Goal: Transaction & Acquisition: Purchase product/service

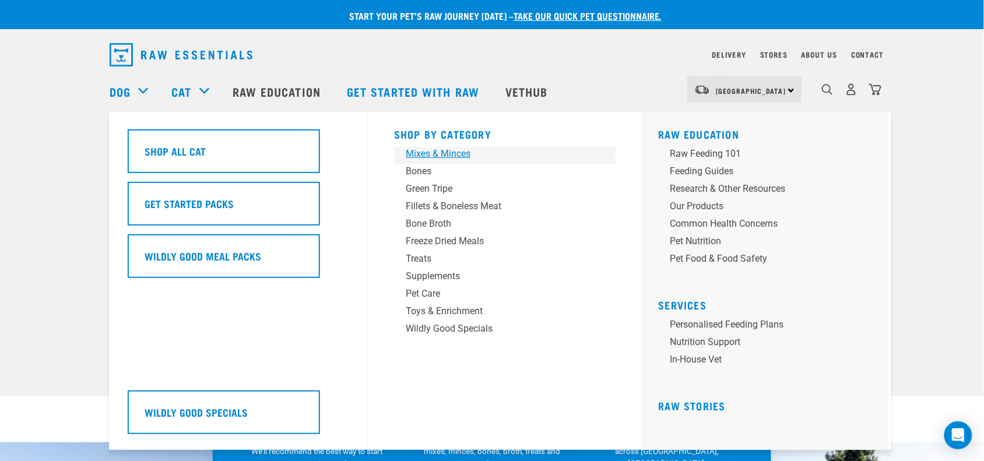
click at [453, 153] on div "Mixes & Minces" at bounding box center [497, 154] width 182 height 14
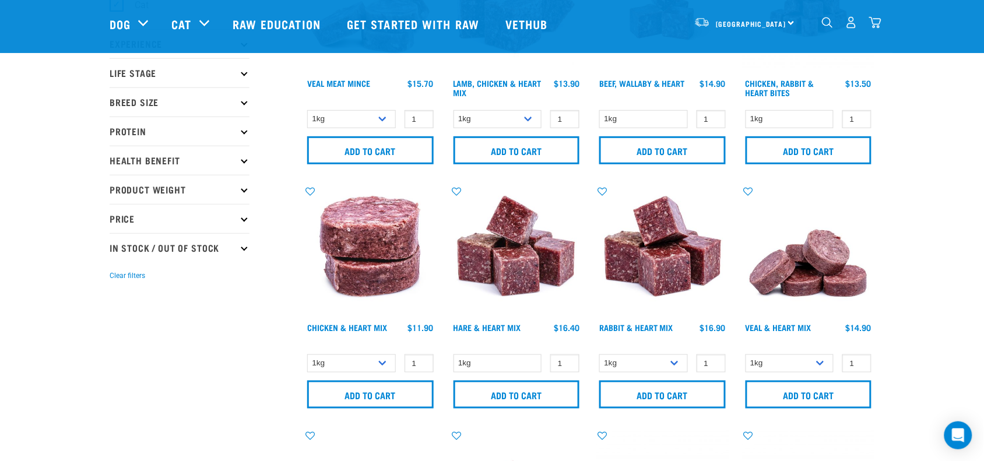
scroll to position [73, 0]
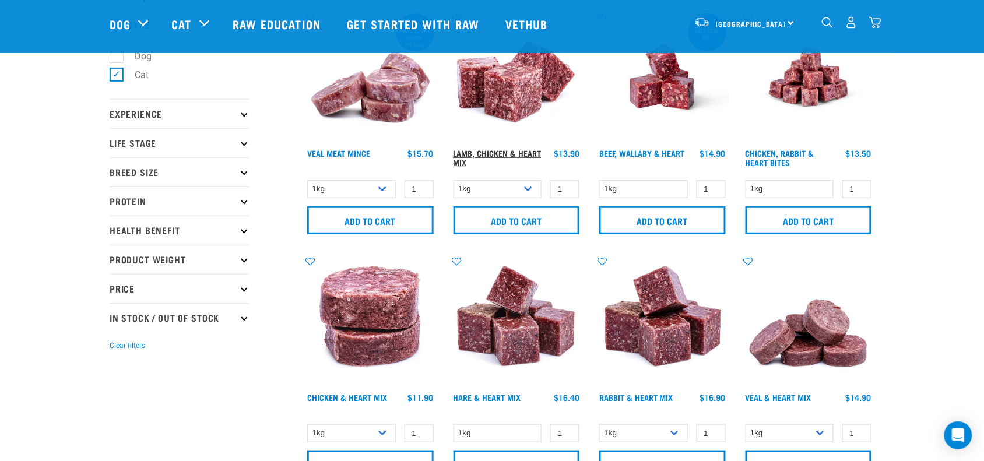
click at [490, 152] on link "Lamb, Chicken & Heart Mix" at bounding box center [498, 157] width 88 height 13
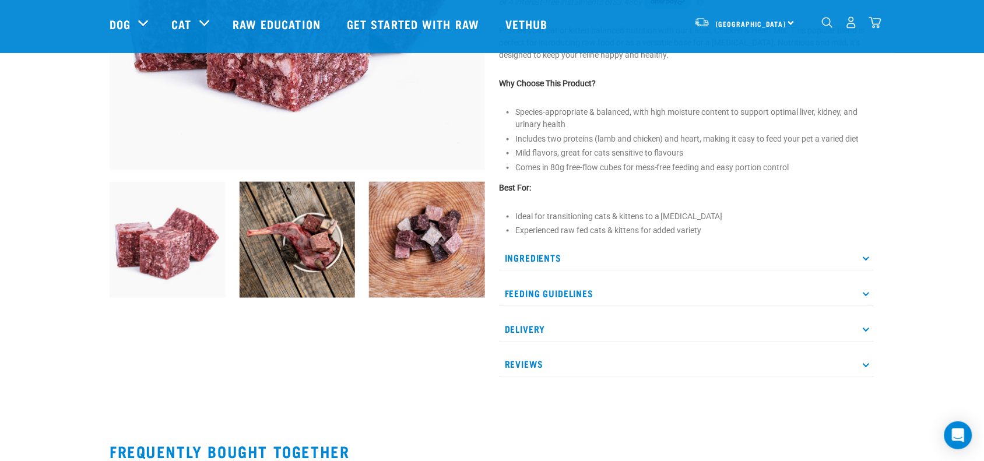
scroll to position [292, 0]
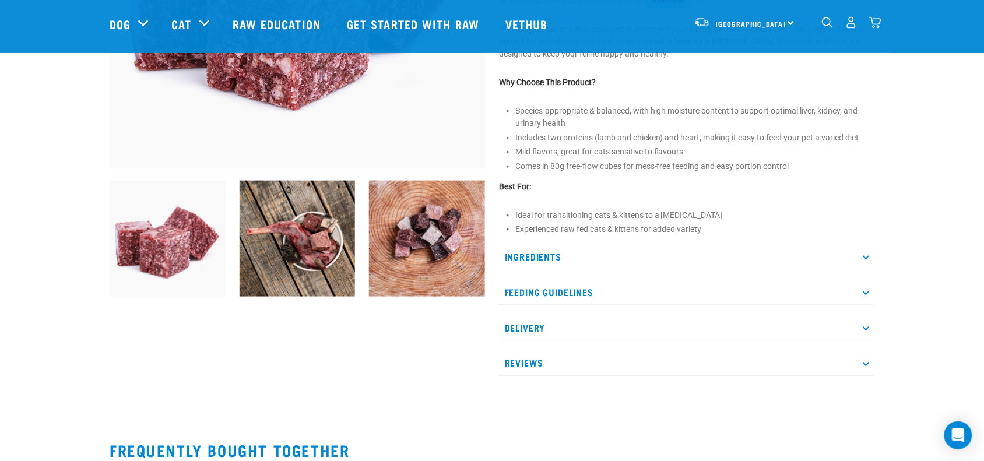
click at [580, 249] on p "Ingredients" at bounding box center [687, 257] width 376 height 26
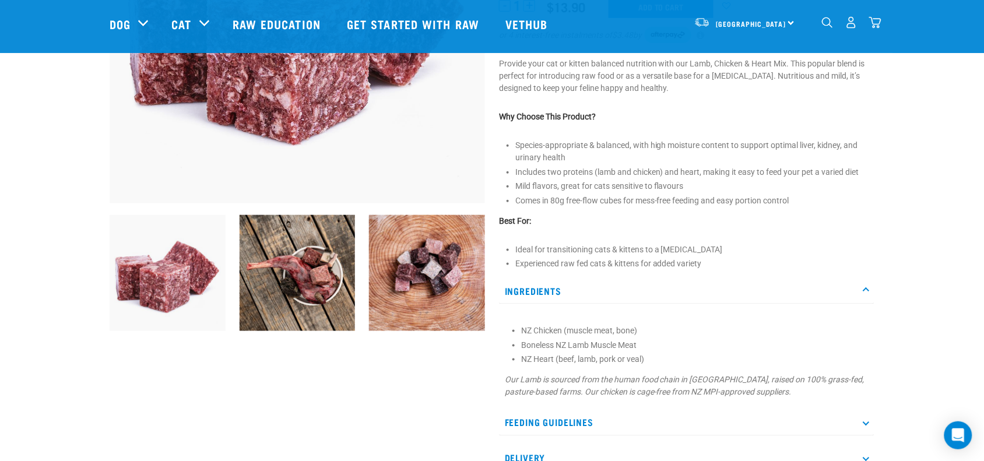
scroll to position [73, 0]
